Goal: Task Accomplishment & Management: Manage account settings

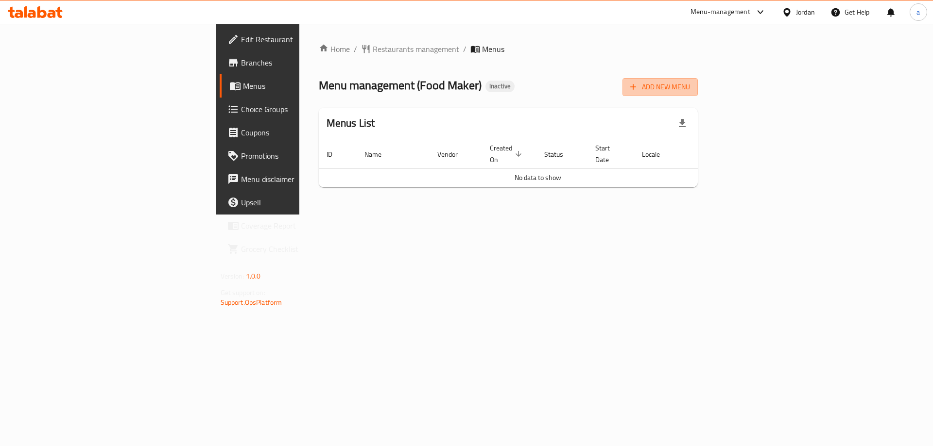
click at [690, 88] on span "Add New Menu" at bounding box center [660, 87] width 60 height 12
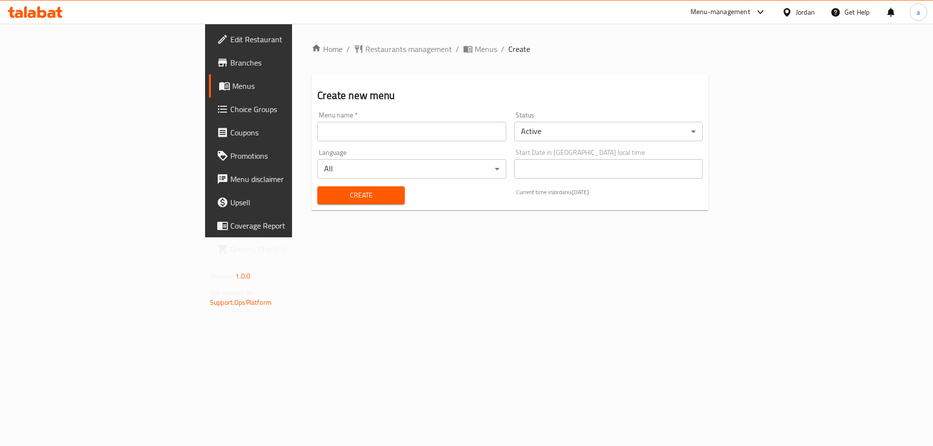
click at [317, 137] on input "text" at bounding box center [411, 131] width 188 height 19
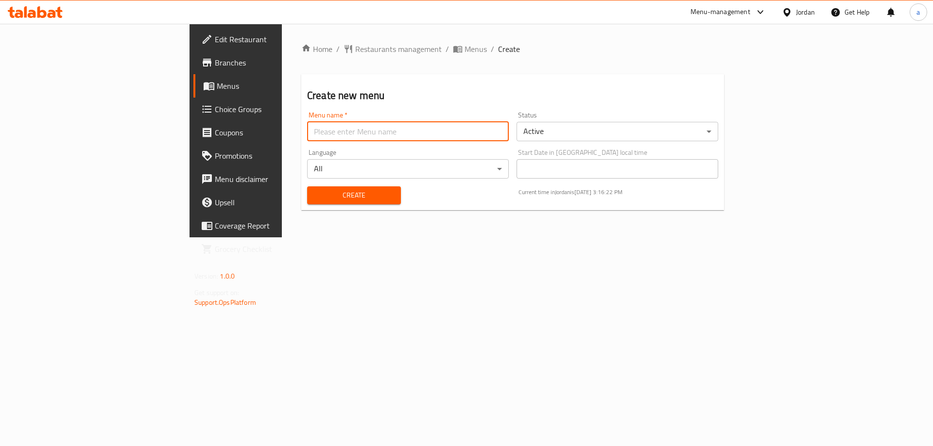
type input "Menu"
click at [307, 204] on button "Create" at bounding box center [354, 196] width 94 height 18
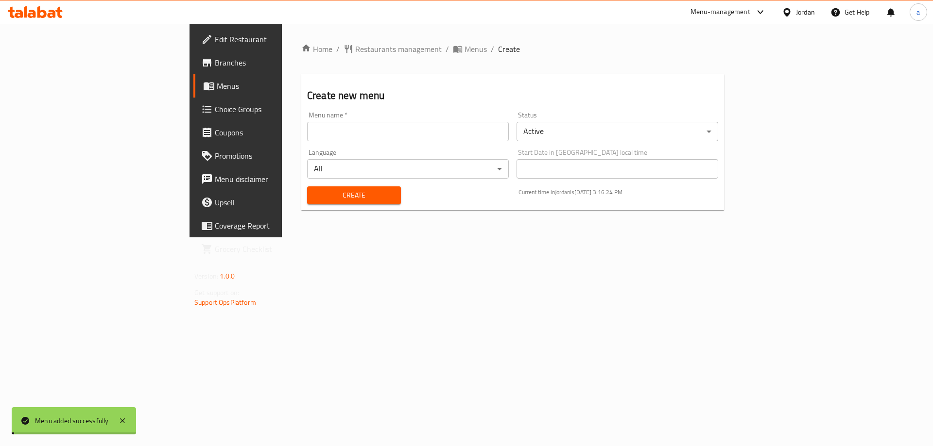
click at [217, 91] on span "Menus" at bounding box center [277, 86] width 121 height 12
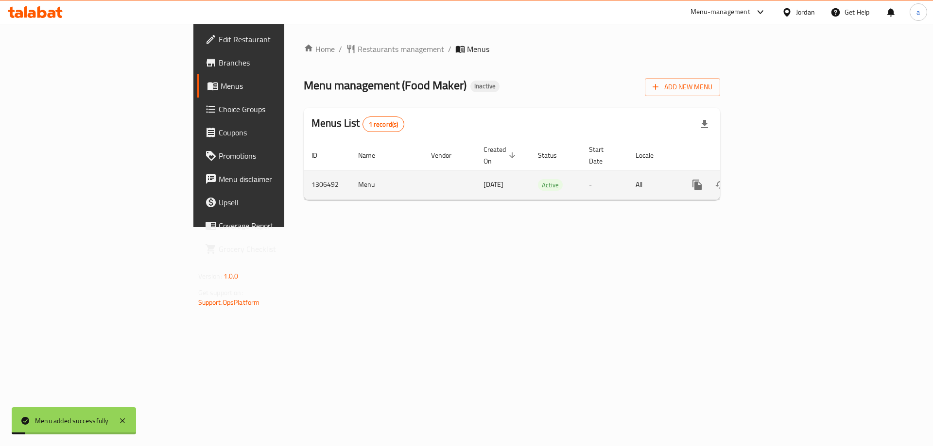
click at [773, 179] on icon "enhanced table" at bounding box center [767, 185] width 12 height 12
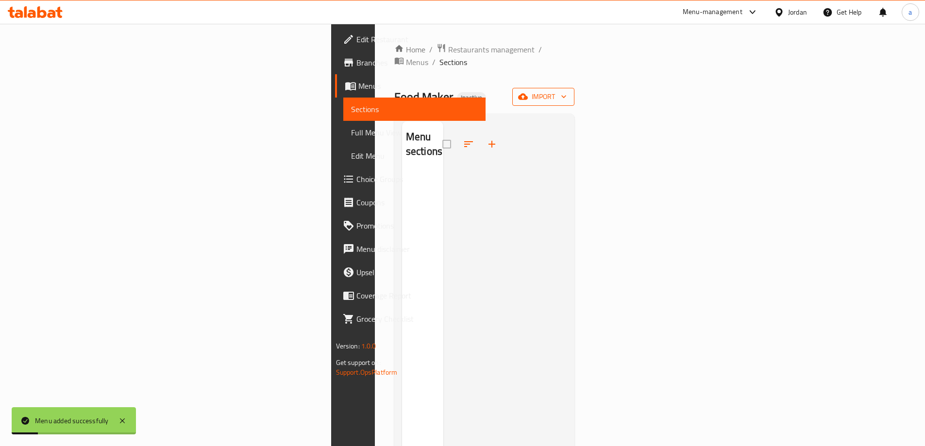
click at [567, 91] on span "import" at bounding box center [543, 97] width 47 height 12
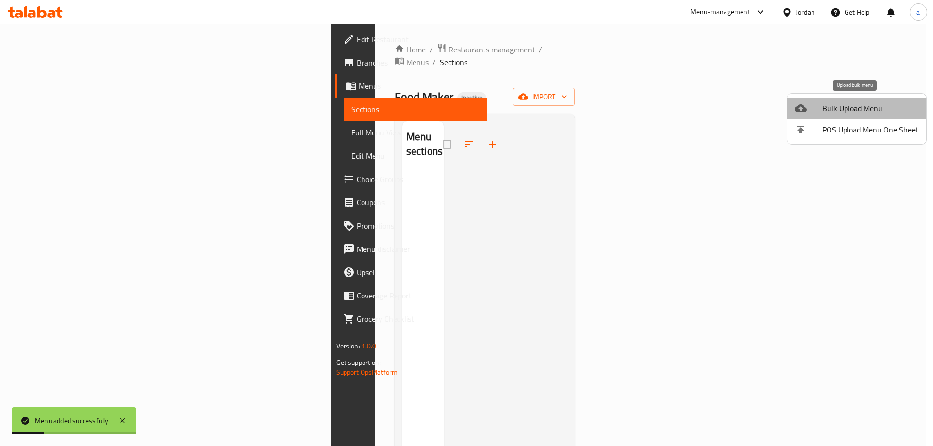
click at [880, 110] on span "Bulk Upload Menu" at bounding box center [870, 108] width 96 height 12
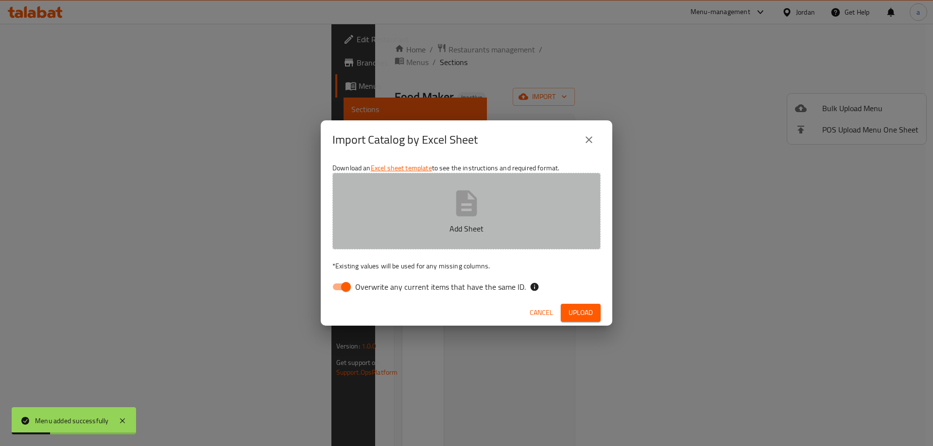
click at [550, 192] on button "Add Sheet" at bounding box center [466, 211] width 268 height 77
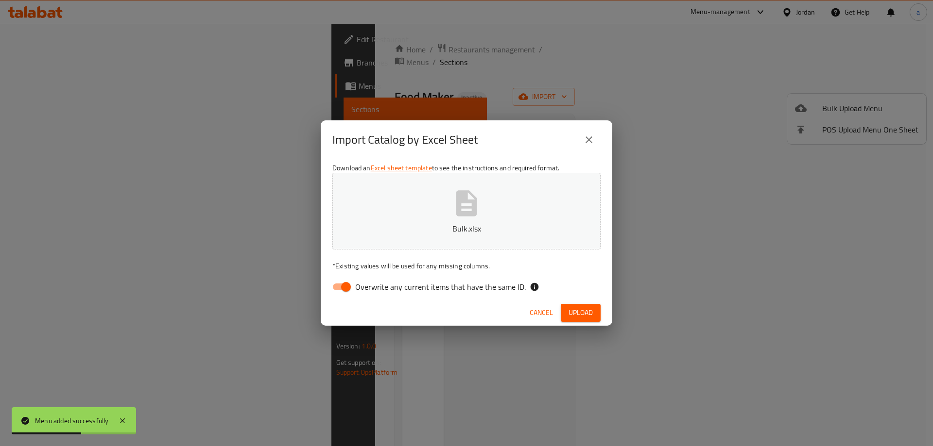
click at [340, 287] on input "Overwrite any current items that have the same ID." at bounding box center [345, 287] width 55 height 18
checkbox input "false"
click at [600, 312] on div "Cancel Upload" at bounding box center [466, 313] width 291 height 26
click at [600, 312] on button "Upload" at bounding box center [581, 313] width 40 height 18
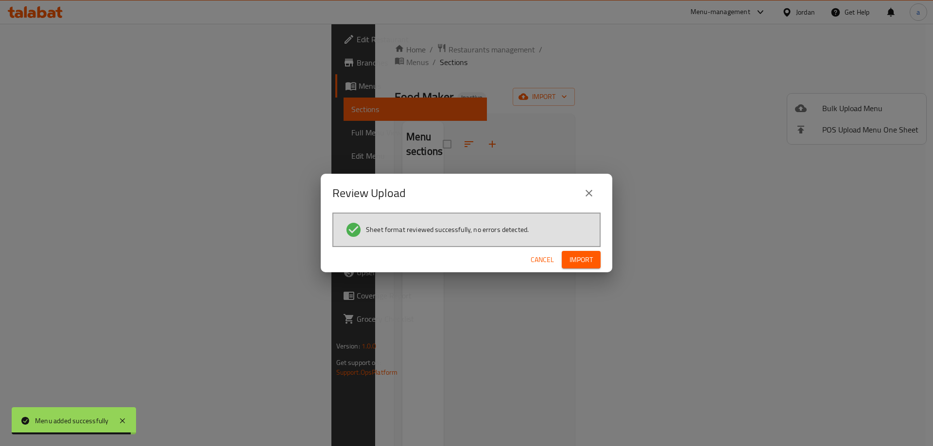
click at [592, 260] on span "Import" at bounding box center [580, 260] width 23 height 12
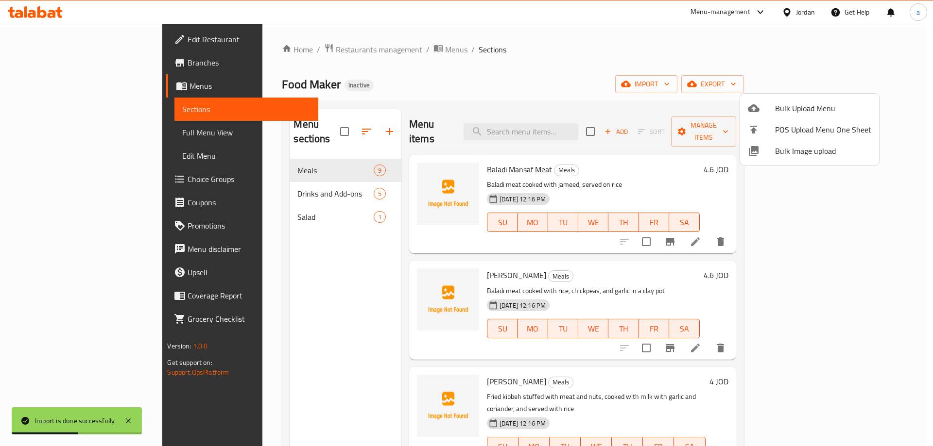
click at [85, 132] on div at bounding box center [466, 223] width 933 height 446
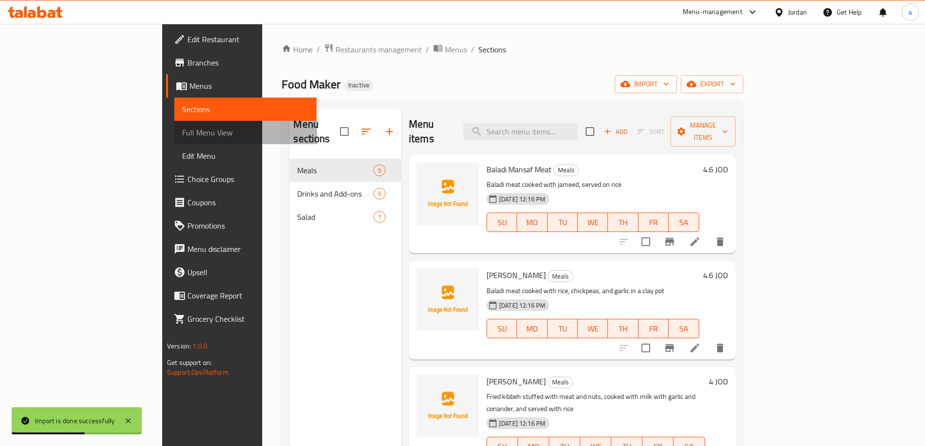
click at [182, 132] on span "Full Menu View" at bounding box center [245, 133] width 127 height 12
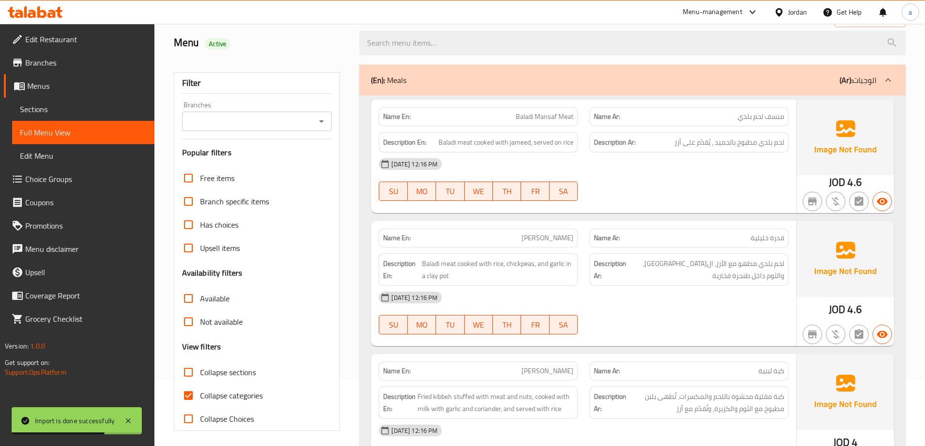
scroll to position [194, 0]
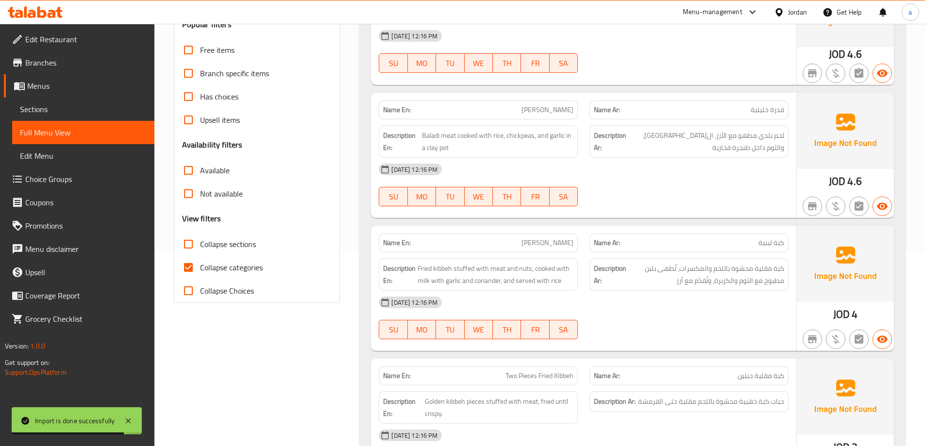
click at [232, 271] on span "Collapse categories" at bounding box center [231, 268] width 63 height 12
click at [200, 271] on input "Collapse categories" at bounding box center [188, 267] width 23 height 23
checkbox input "false"
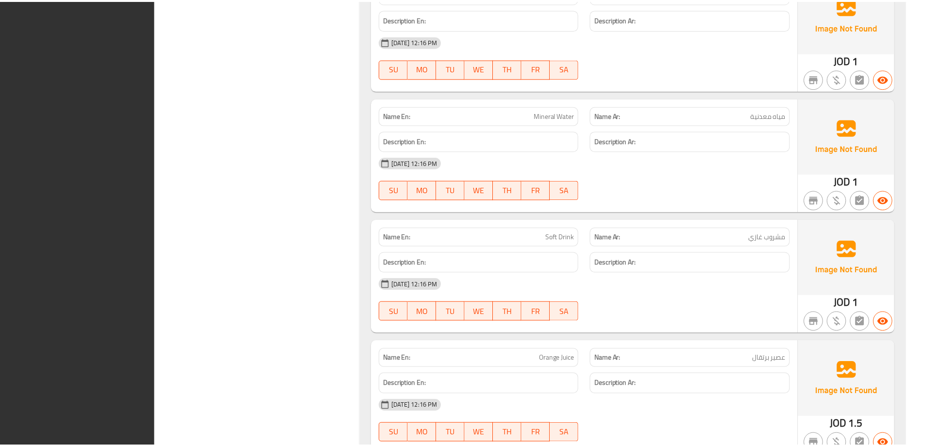
scroll to position [1740, 0]
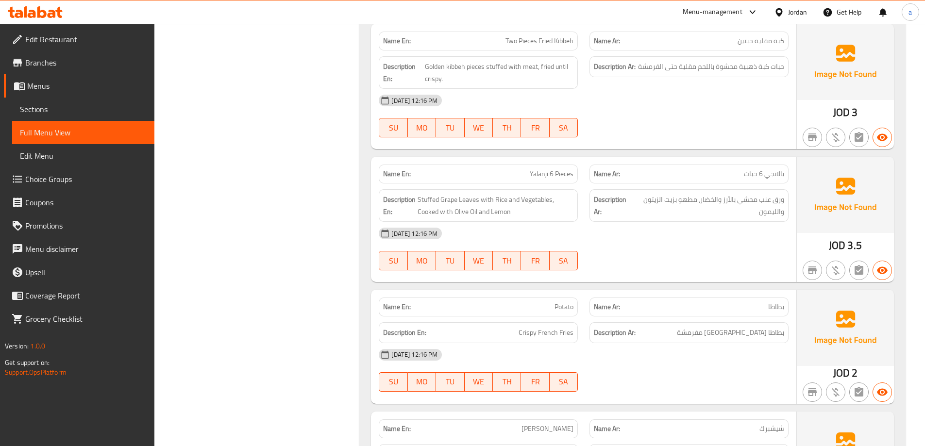
scroll to position [331, 0]
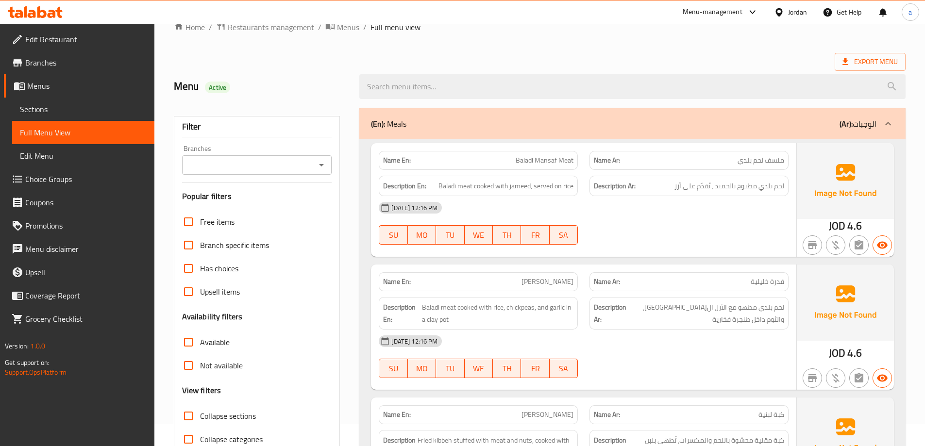
scroll to position [0, 0]
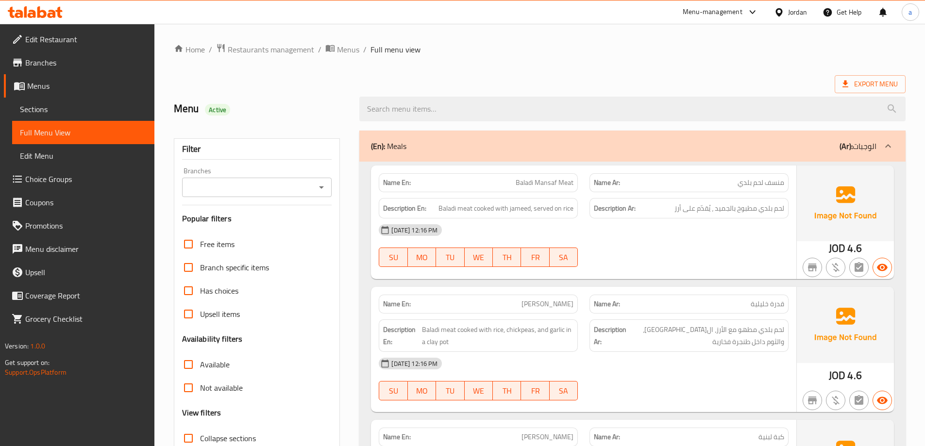
click at [886, 95] on div at bounding box center [633, 109] width 558 height 36
click at [885, 93] on span "Export Menu" at bounding box center [870, 84] width 71 height 18
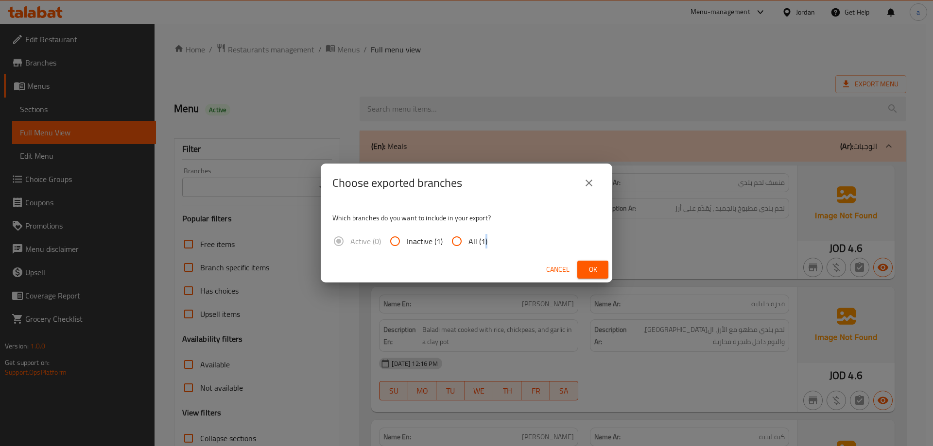
click at [483, 241] on div "Active (0) Inactive (1) All (1)" at bounding box center [413, 241] width 163 height 23
click at [439, 238] on span "Inactive (1)" at bounding box center [425, 242] width 36 height 12
click at [407, 238] on input "Inactive (1)" at bounding box center [394, 241] width 23 height 23
radio input "true"
click at [459, 240] on input "All (1)" at bounding box center [456, 241] width 23 height 23
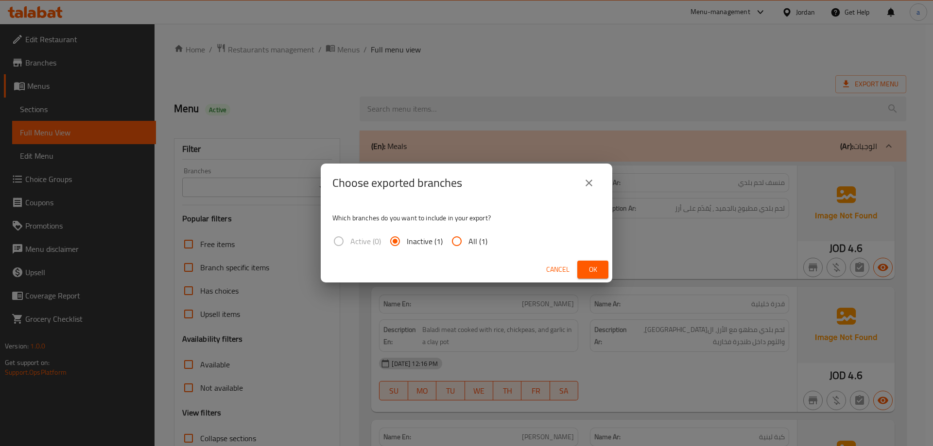
radio input "true"
click at [580, 270] on button "Ok" at bounding box center [592, 270] width 31 height 18
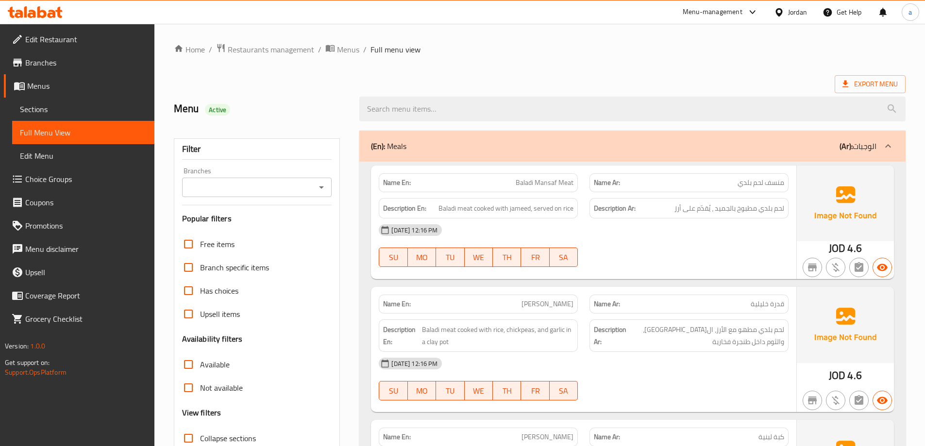
click at [780, 10] on icon at bounding box center [779, 12] width 10 height 10
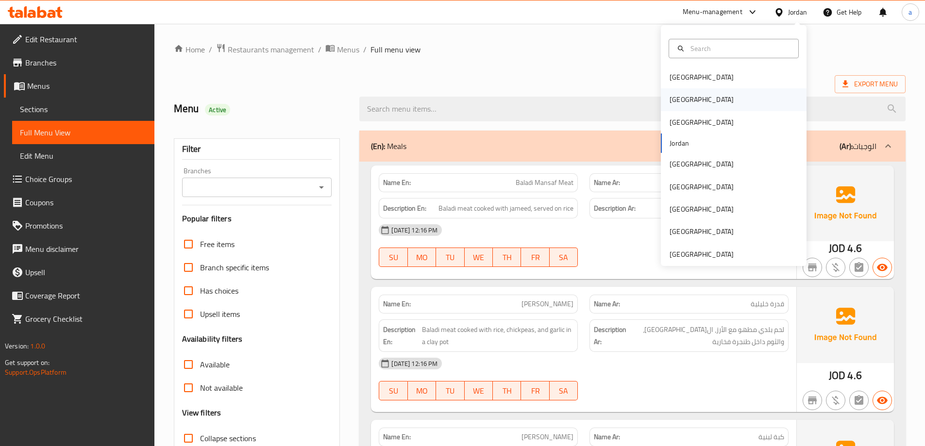
click at [681, 96] on div "[GEOGRAPHIC_DATA]" at bounding box center [702, 99] width 80 height 22
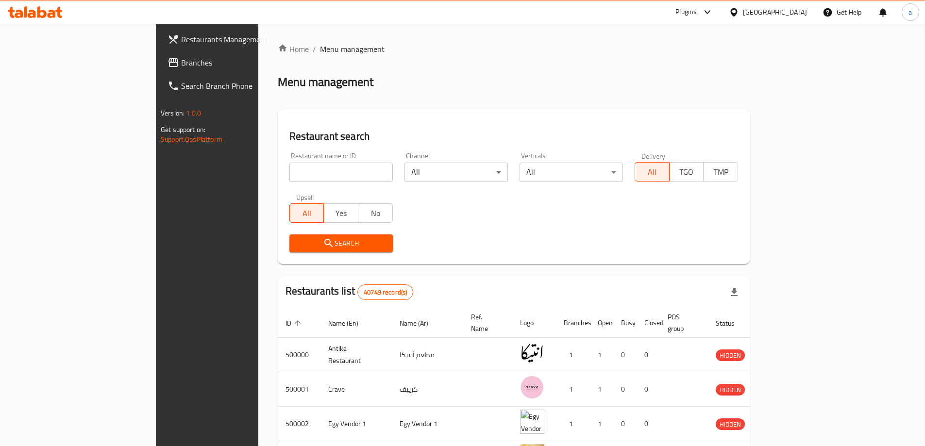
click at [181, 63] on span "Branches" at bounding box center [241, 63] width 121 height 12
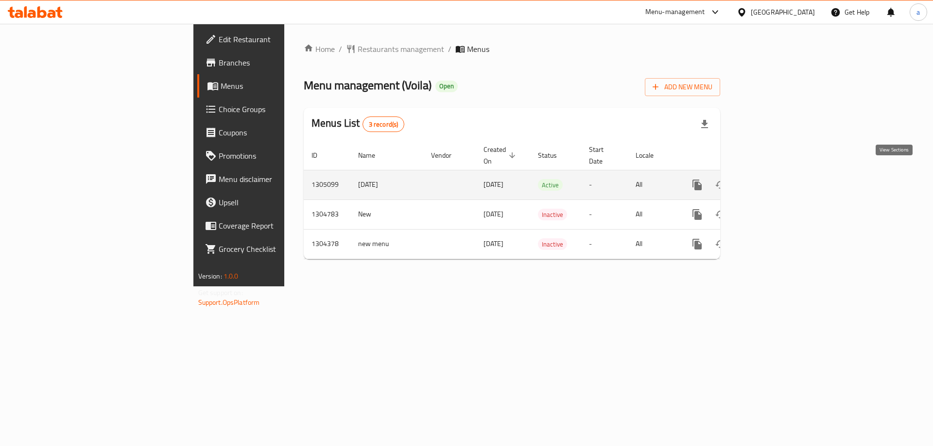
click at [773, 179] on icon "enhanced table" at bounding box center [767, 185] width 12 height 12
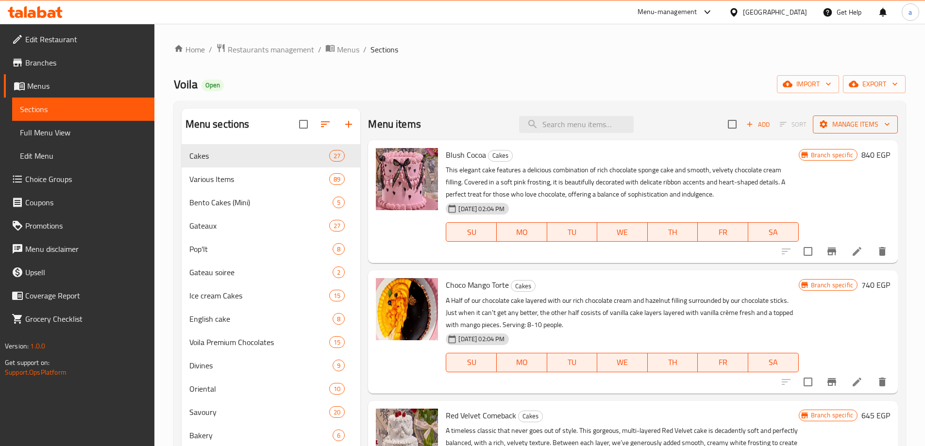
click at [856, 128] on span "Manage items" at bounding box center [855, 125] width 69 height 12
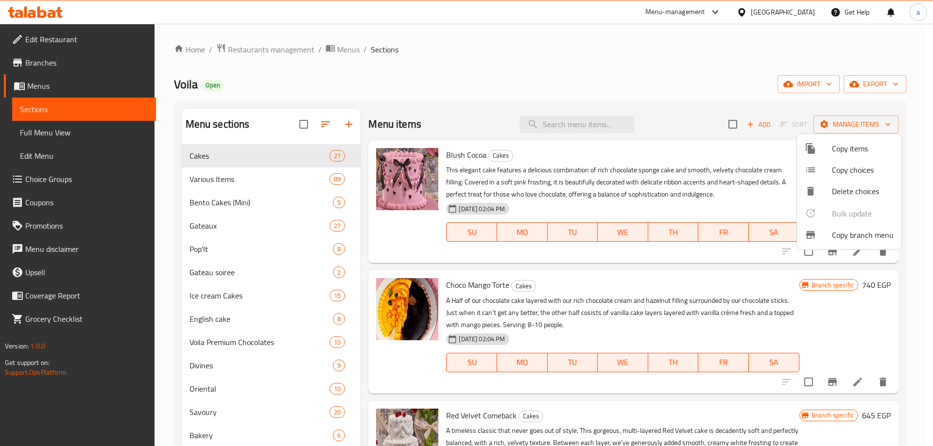
click at [839, 235] on span "Copy branch menu" at bounding box center [863, 235] width 62 height 12
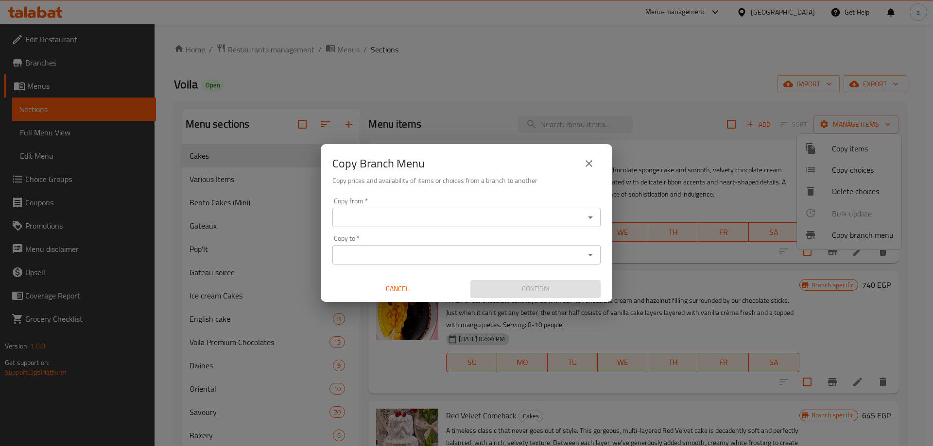
click at [378, 209] on div "Copy from *" at bounding box center [466, 217] width 268 height 19
click at [384, 214] on input "Copy from   *" at bounding box center [458, 218] width 246 height 14
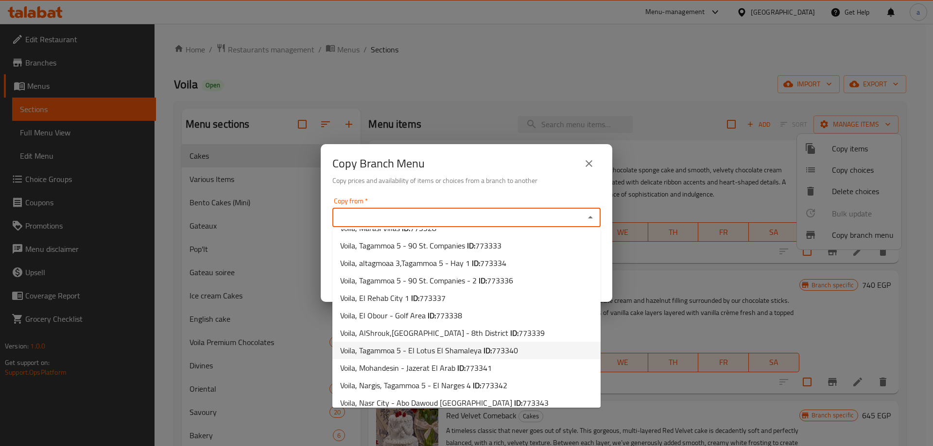
scroll to position [91, 0]
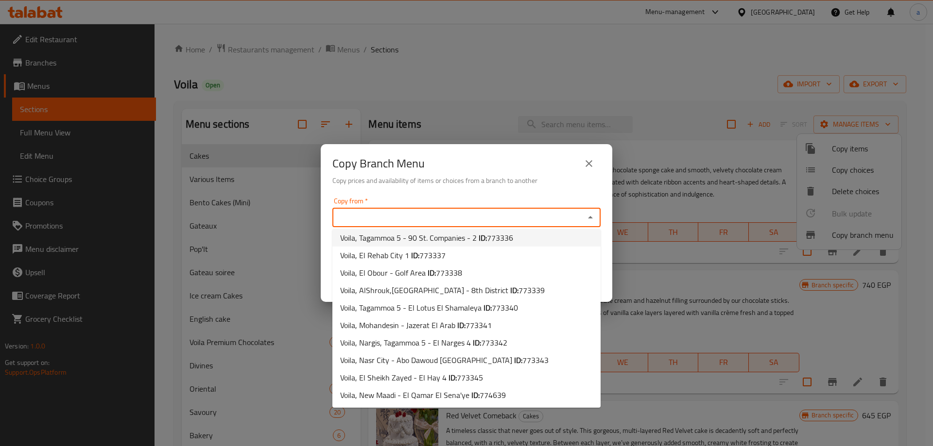
click at [502, 111] on div "Copy Branch Menu Copy prices and availability of items or choices from a branch…" at bounding box center [466, 223] width 933 height 446
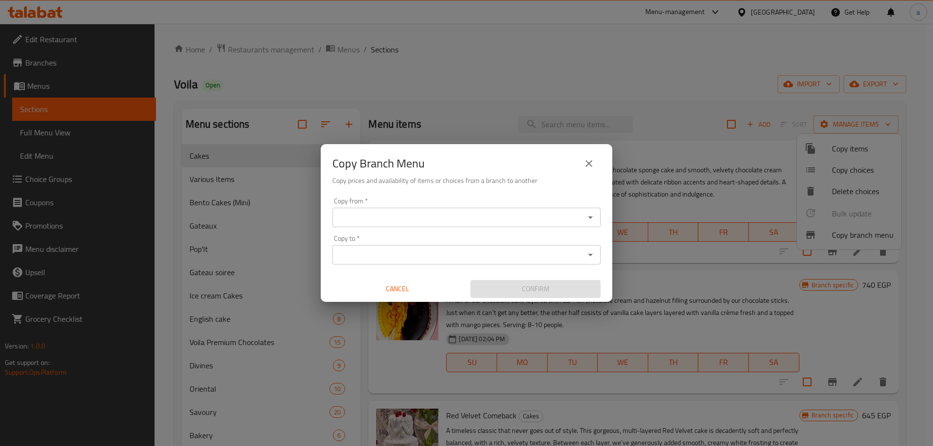
click at [587, 165] on icon "close" at bounding box center [588, 163] width 7 height 7
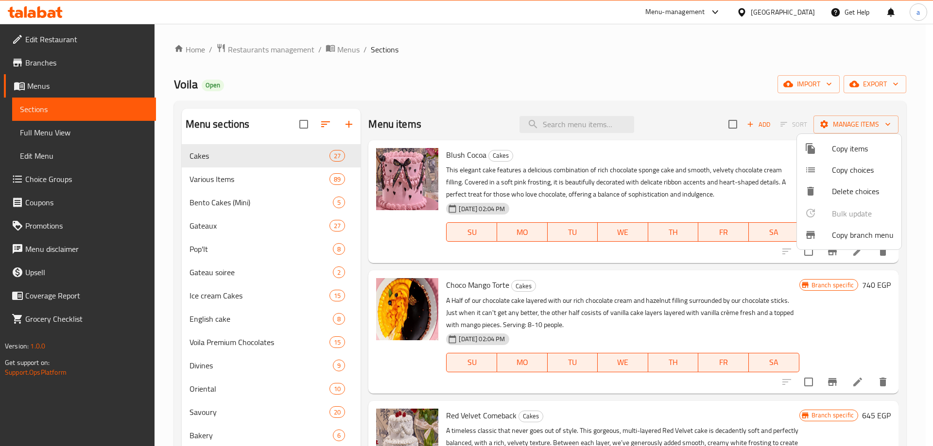
click at [42, 91] on div at bounding box center [466, 223] width 933 height 446
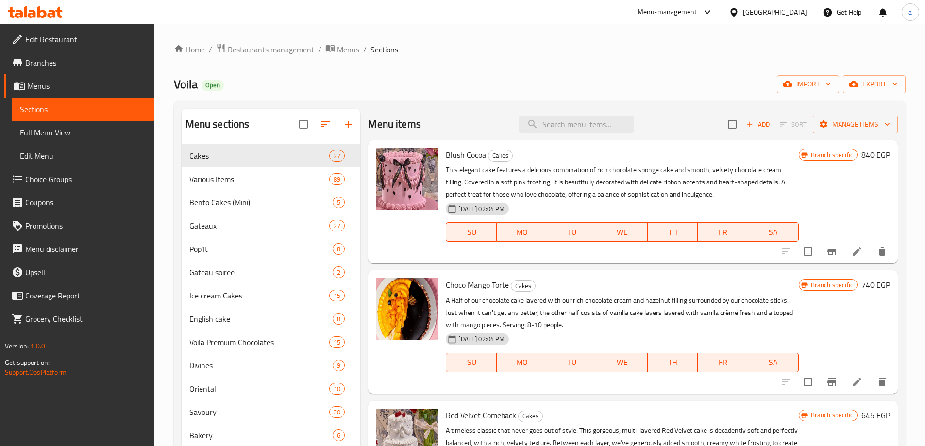
click at [33, 83] on span "Menus" at bounding box center [86, 86] width 119 height 12
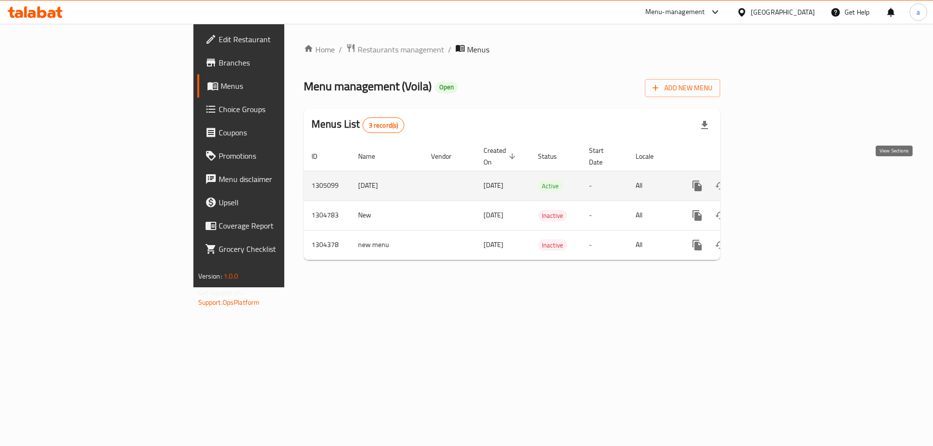
click at [773, 180] on icon "enhanced table" at bounding box center [767, 186] width 12 height 12
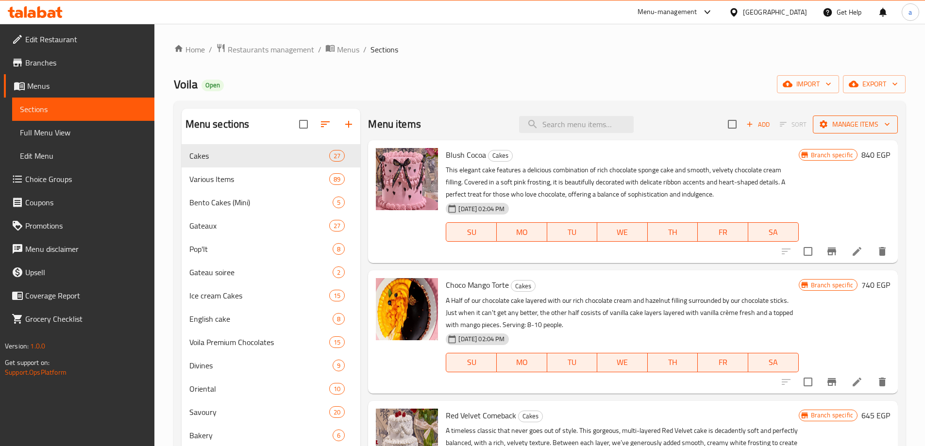
click at [883, 122] on icon "button" at bounding box center [888, 124] width 10 height 10
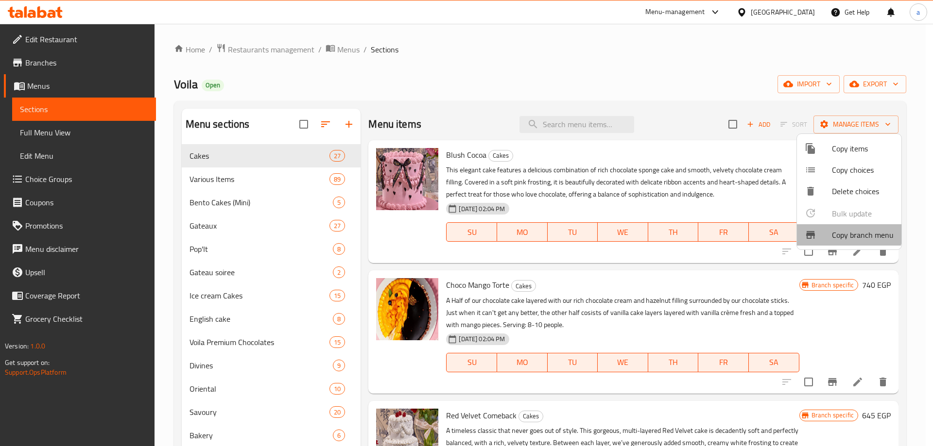
click at [848, 231] on span "Copy branch menu" at bounding box center [863, 235] width 62 height 12
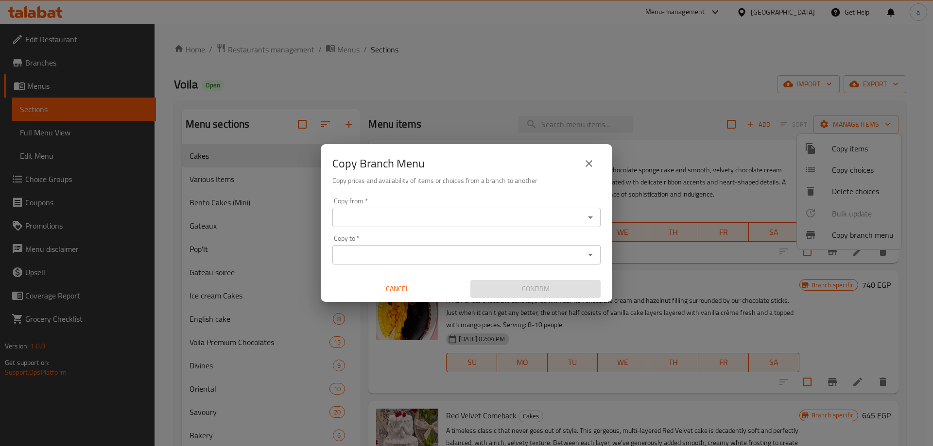
click at [586, 166] on icon "close" at bounding box center [588, 163] width 7 height 7
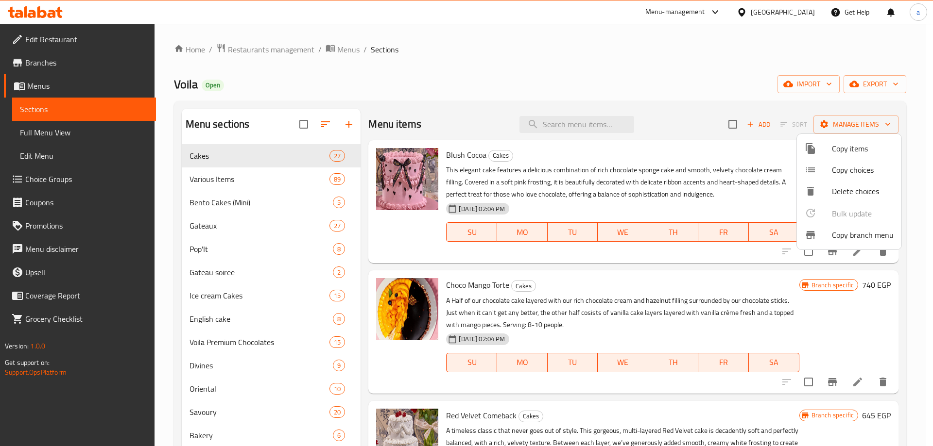
click at [46, 89] on div at bounding box center [466, 223] width 933 height 446
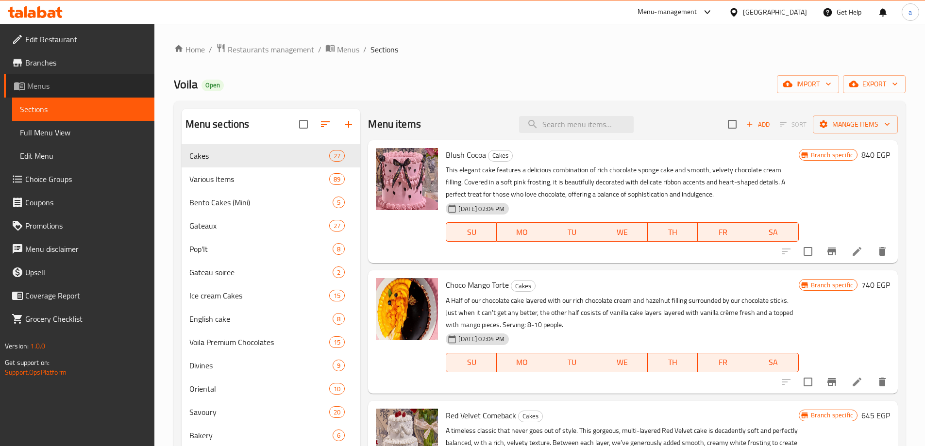
click at [40, 86] on span "Menus" at bounding box center [86, 86] width 119 height 12
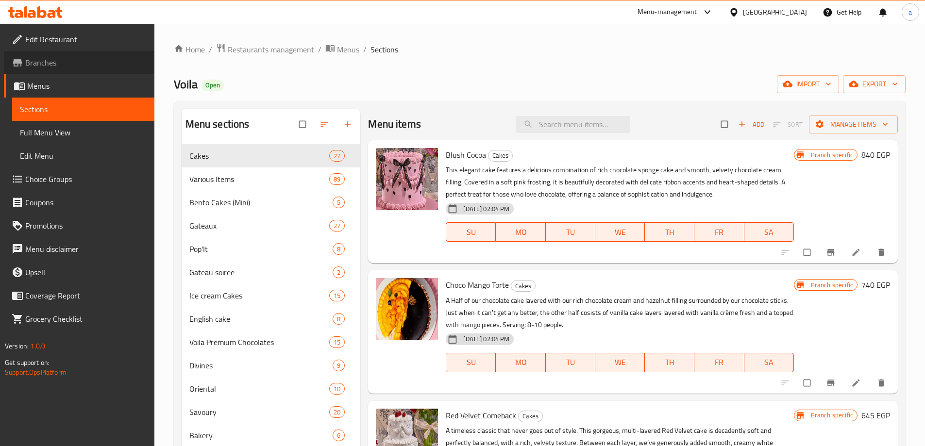
click at [99, 59] on span "Branches" at bounding box center [85, 63] width 121 height 12
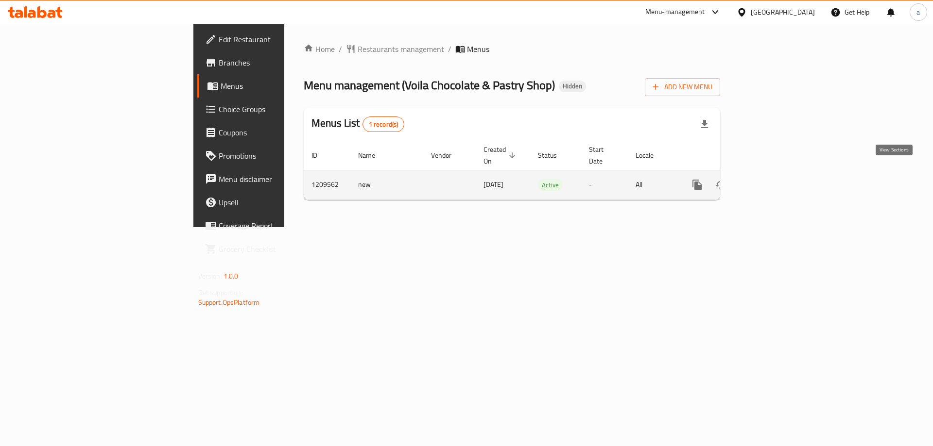
click at [773, 179] on icon "enhanced table" at bounding box center [767, 185] width 12 height 12
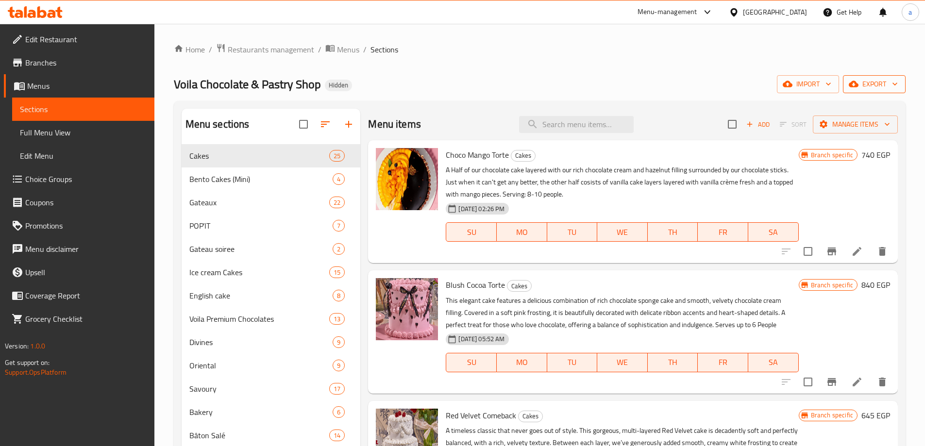
click at [867, 84] on span "export" at bounding box center [874, 84] width 47 height 12
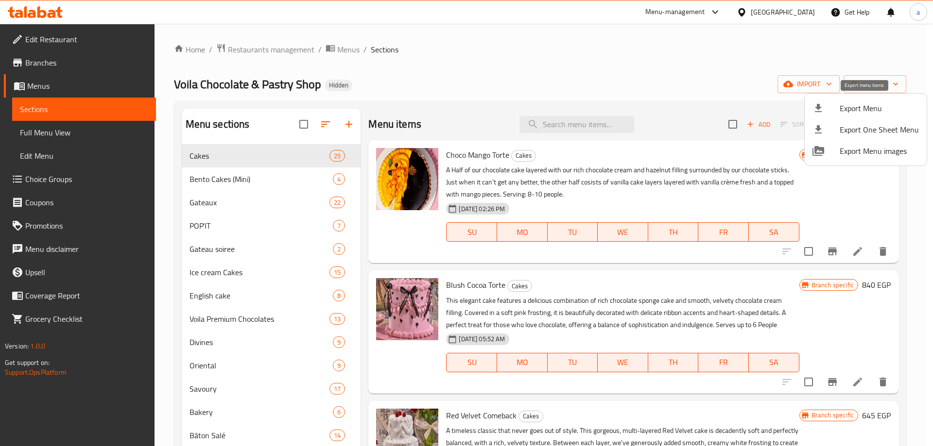
click at [846, 110] on span "Export Menu" at bounding box center [878, 108] width 79 height 12
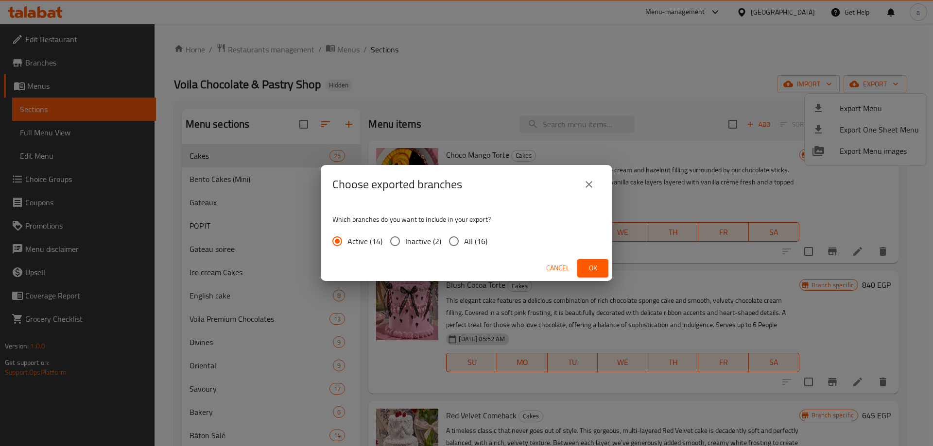
click at [460, 240] on input "All (16)" at bounding box center [453, 241] width 20 height 20
radio input "true"
click at [596, 266] on span "Ok" at bounding box center [593, 268] width 16 height 12
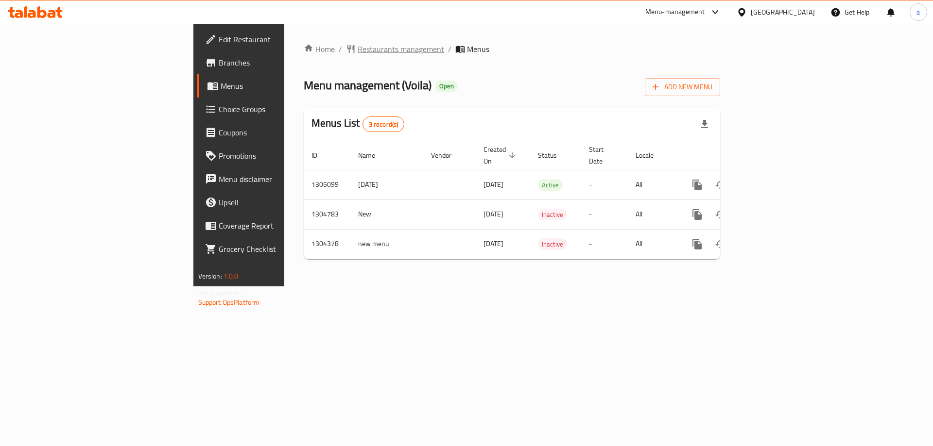
click at [358, 49] on span "Restaurants management" at bounding box center [401, 49] width 86 height 12
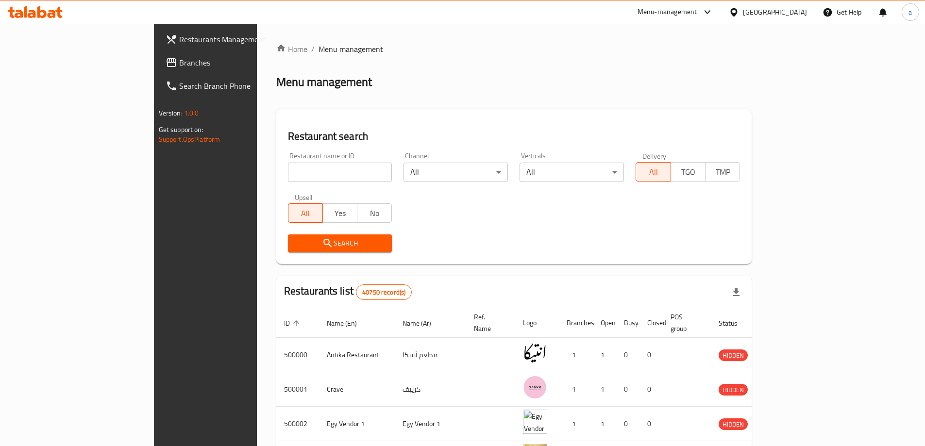
click at [179, 62] on span "Branches" at bounding box center [239, 63] width 121 height 12
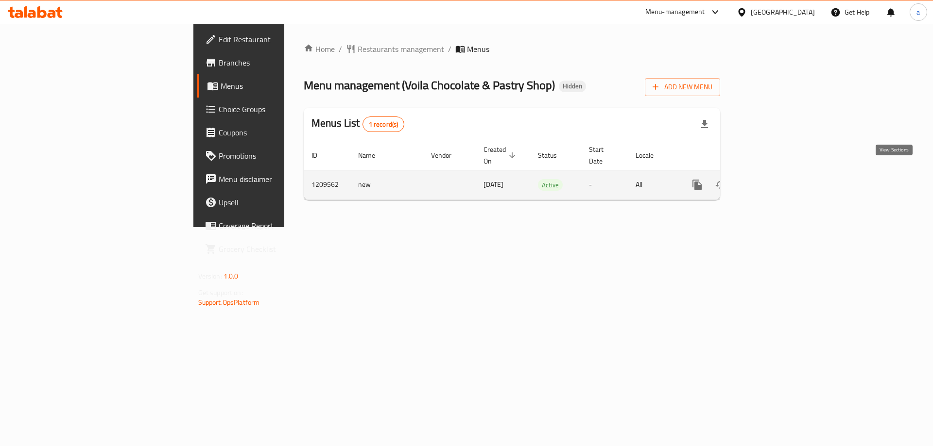
click at [773, 179] on icon "enhanced table" at bounding box center [767, 185] width 12 height 12
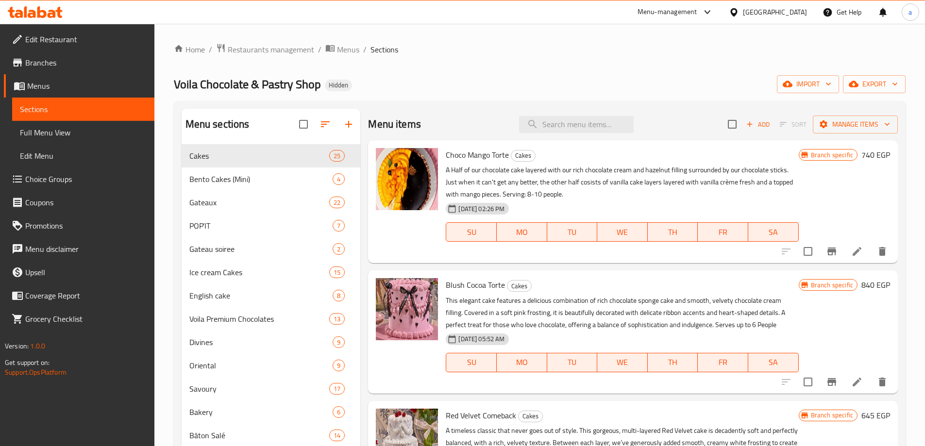
drag, startPoint x: 896, startPoint y: 176, endPoint x: 415, endPoint y: 74, distance: 491.6
click at [415, 74] on div "Home / Restaurants management / Menus / Sections Voila Chocolate & Pastry Shop …" at bounding box center [540, 303] width 732 height 520
